Goal: Task Accomplishment & Management: Complete application form

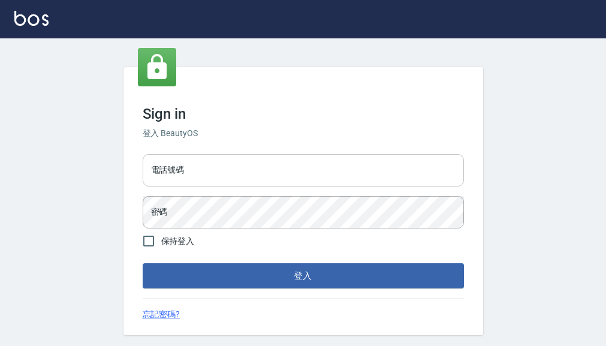
click at [176, 171] on input "電話號碼" at bounding box center [303, 170] width 321 height 32
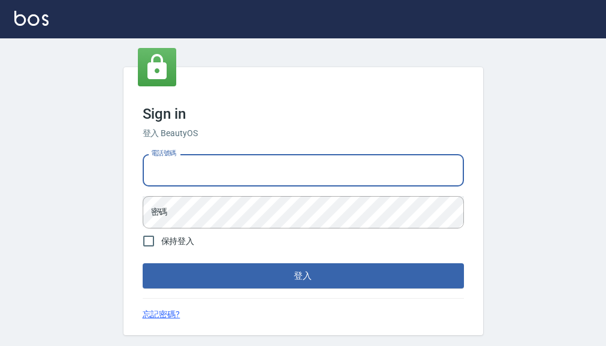
type input "0933473141"
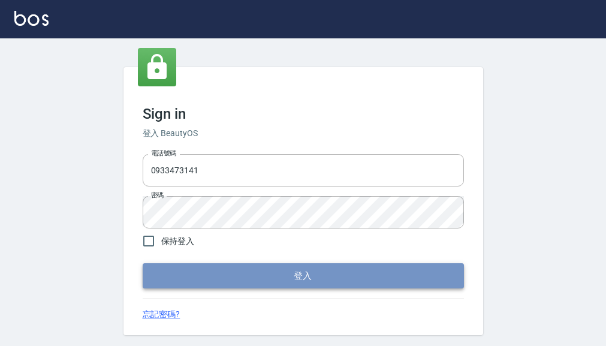
click at [233, 274] on button "登入" at bounding box center [303, 275] width 321 height 25
